Goal: Find specific page/section: Find specific page/section

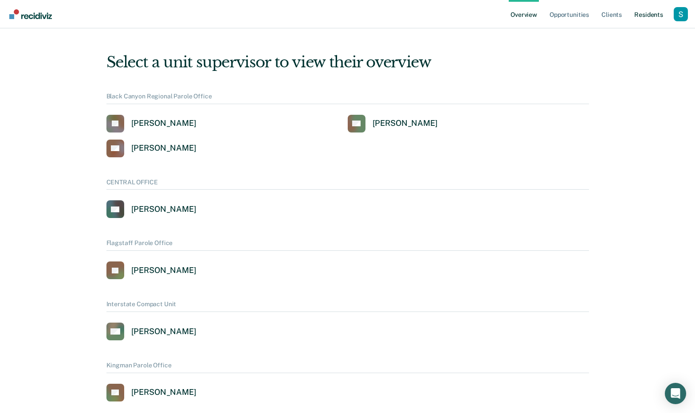
click at [646, 15] on link "Resident s" at bounding box center [648, 14] width 32 height 28
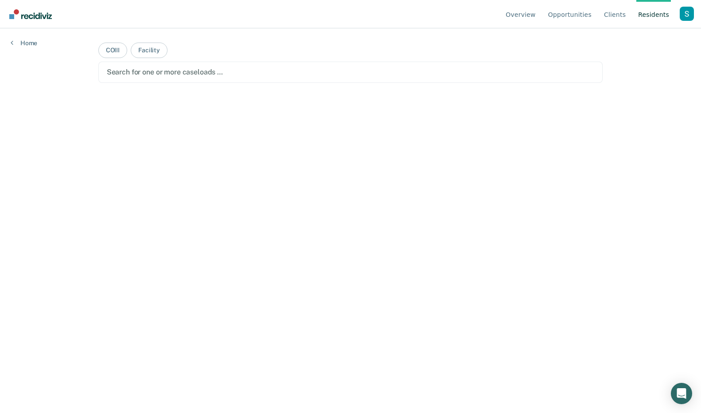
click at [693, 16] on div "Profile dropdown button" at bounding box center [687, 14] width 14 height 14
click at [624, 35] on button "Profile" at bounding box center [652, 41] width 86 height 14
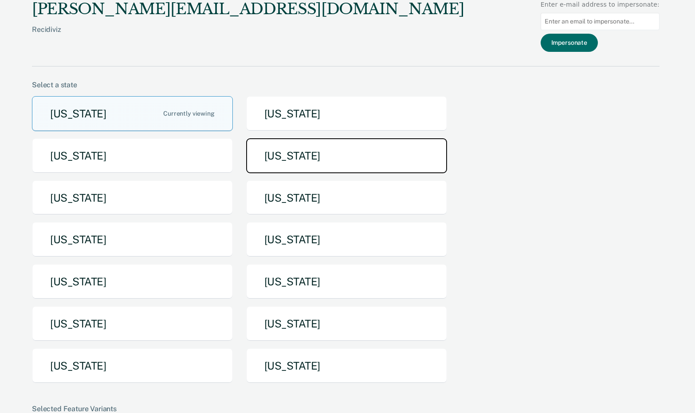
click at [310, 152] on button "[US_STATE]" at bounding box center [346, 155] width 201 height 35
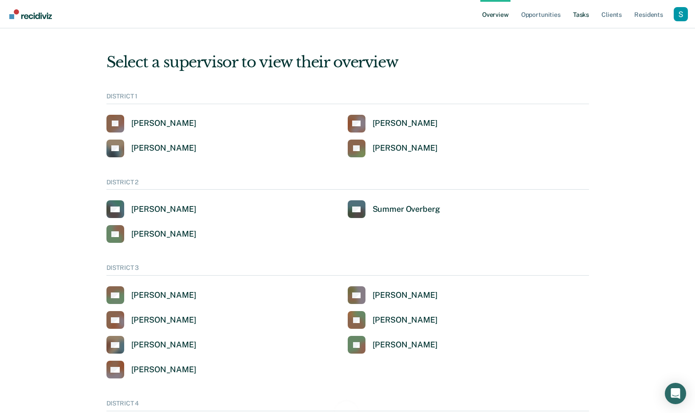
click at [587, 11] on link "Tasks" at bounding box center [581, 14] width 20 height 28
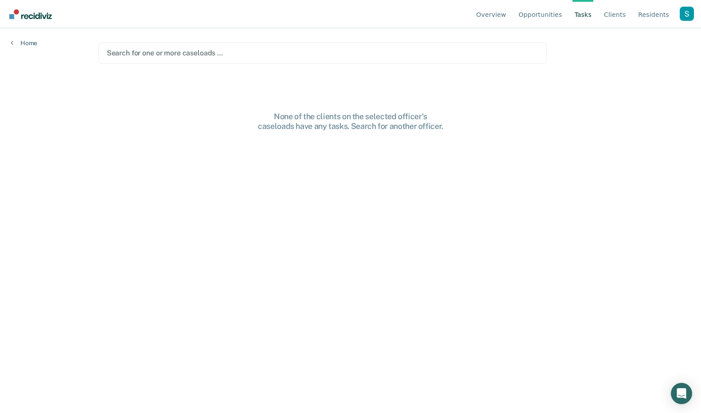
click at [345, 49] on div at bounding box center [323, 53] width 432 height 10
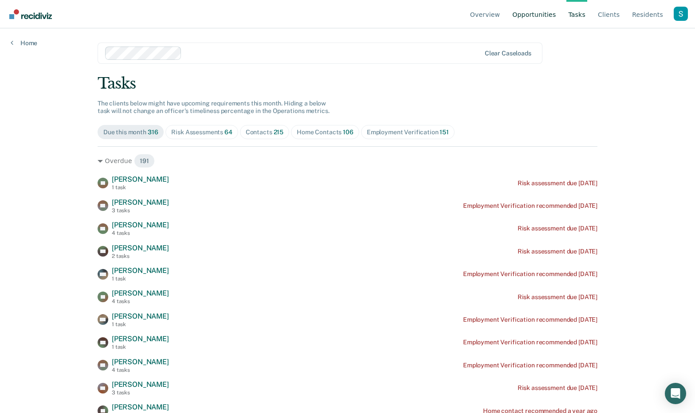
click at [555, 18] on link "Opportunities" at bounding box center [533, 14] width 47 height 28
